Goal: Find contact information: Find contact information

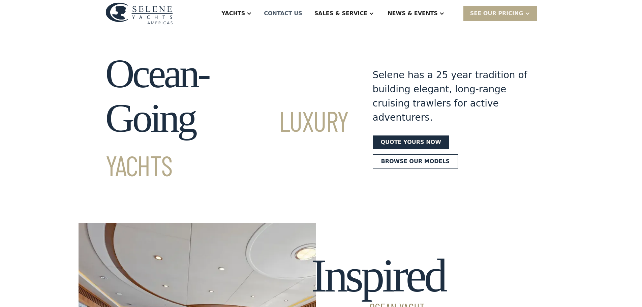
click at [302, 13] on div "Contact US" at bounding box center [283, 13] width 38 height 8
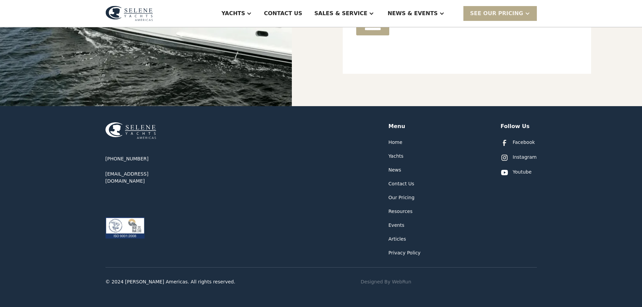
scroll to position [241, 0]
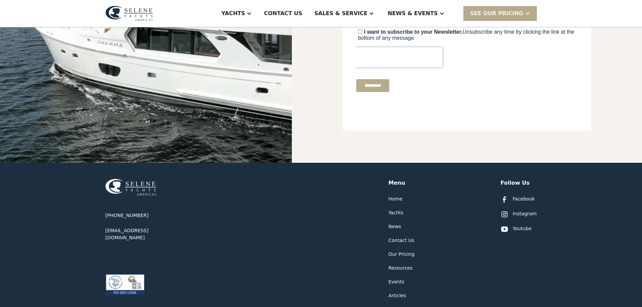
click at [401, 246] on div "Home Yachts News Contact Us Our Pricing Resources Events Articles Privacy Policy" at bounding box center [404, 254] width 32 height 118
click at [402, 244] on div "Contact Us" at bounding box center [401, 240] width 26 height 7
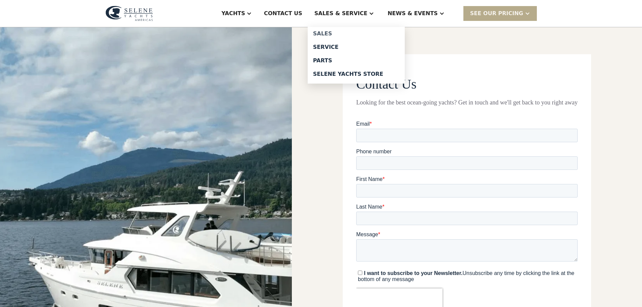
click at [343, 32] on div "Sales" at bounding box center [356, 33] width 86 height 5
